Goal: Navigation & Orientation: Go to known website

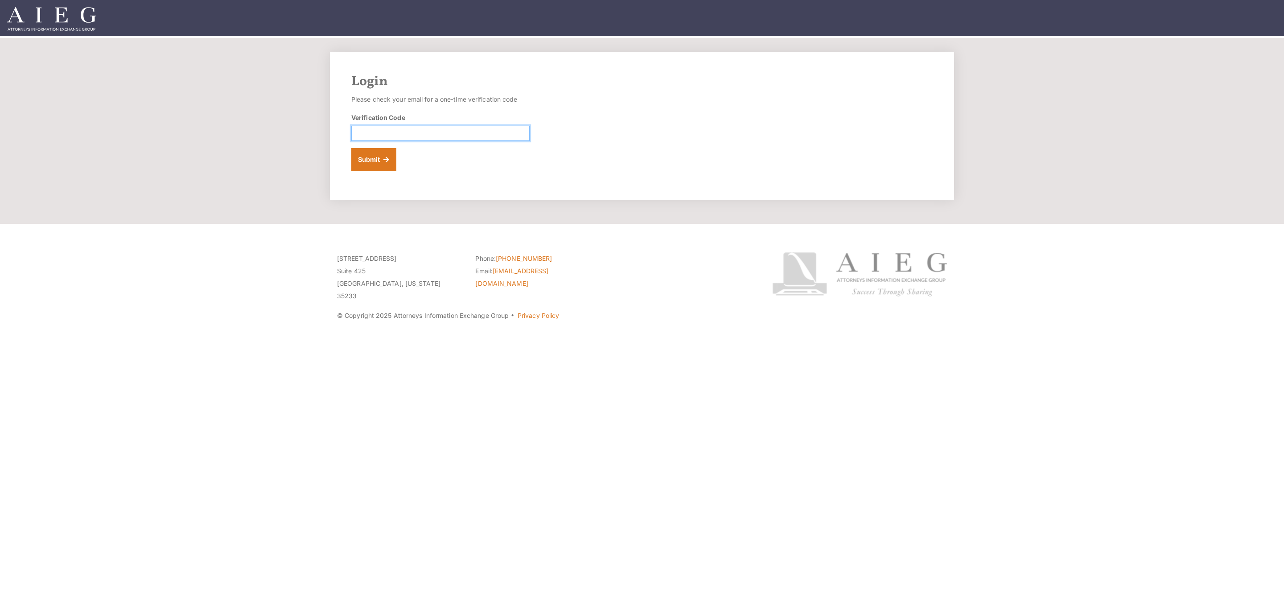
click at [366, 134] on input "Verification Code" at bounding box center [440, 133] width 178 height 15
click at [405, 130] on input "Verification Code" at bounding box center [440, 133] width 178 height 15
paste input "I’ve received this invoice and will submit it for payment. For future invoices,…"
drag, startPoint x: 356, startPoint y: 136, endPoint x: 614, endPoint y: 155, distance: 258.9
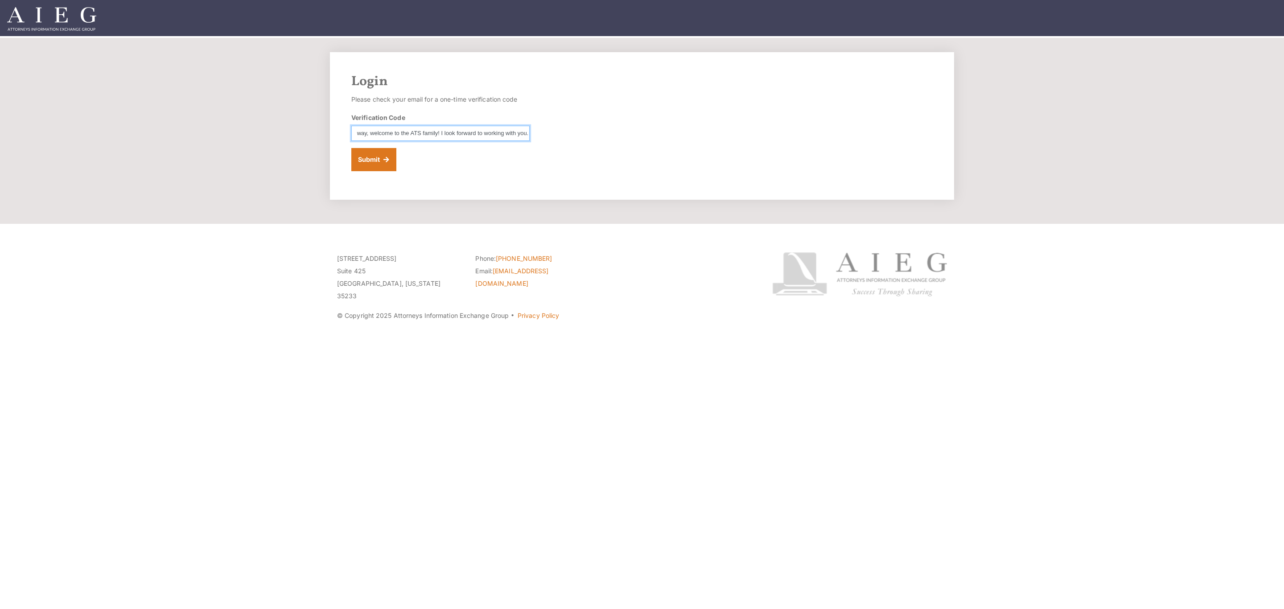
click at [614, 155] on div "Login Please check your email for a one-time verification code Verification Cod…" at bounding box center [642, 126] width 624 height 148
drag, startPoint x: 517, startPoint y: 134, endPoint x: 284, endPoint y: 122, distance: 233.5
click at [284, 122] on section "Login Please check your email for a one-time verification code Verification Cod…" at bounding box center [642, 131] width 1284 height 186
type input "the"
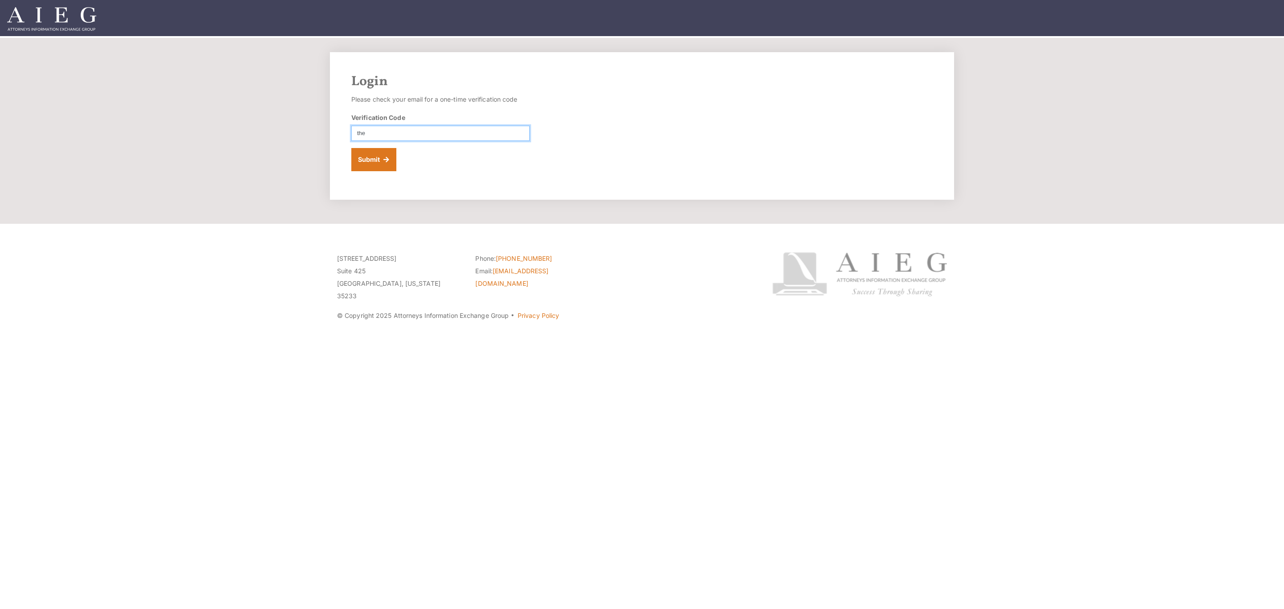
drag, startPoint x: 398, startPoint y: 128, endPoint x: 320, endPoint y: 127, distance: 78.1
click at [320, 127] on section "Login Please check your email for a one-time verification code Verification Cod…" at bounding box center [642, 131] width 1284 height 186
click at [372, 133] on input "Verification Code" at bounding box center [440, 133] width 178 height 15
paste input "644794"
type input "644794"
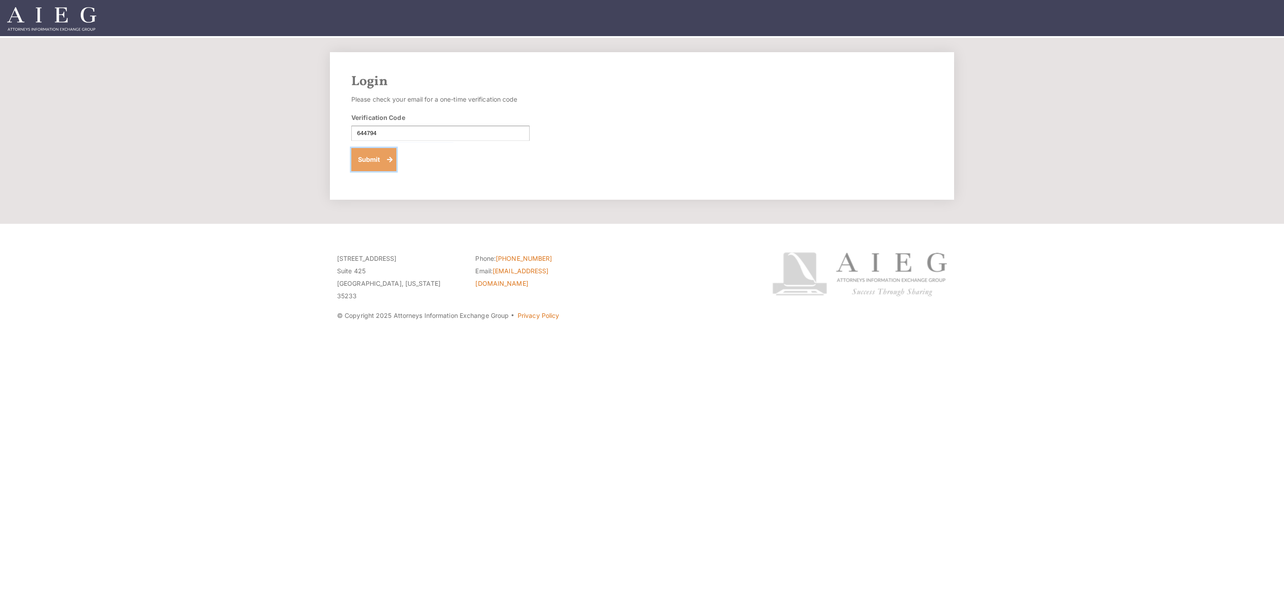
click at [360, 165] on button "Submit" at bounding box center [373, 159] width 45 height 23
